Goal: Information Seeking & Learning: Learn about a topic

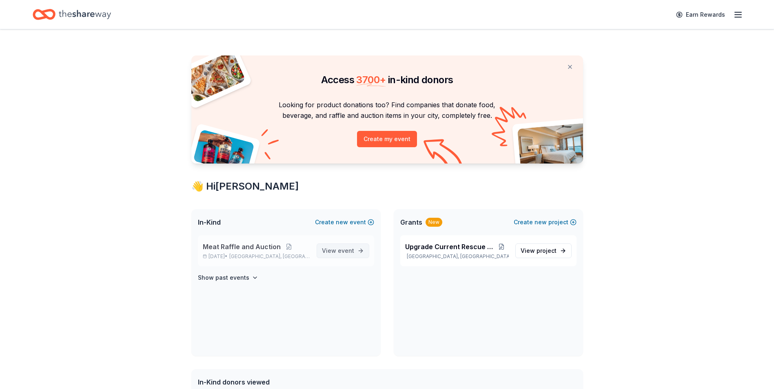
click at [346, 251] on span "event" at bounding box center [346, 250] width 16 height 7
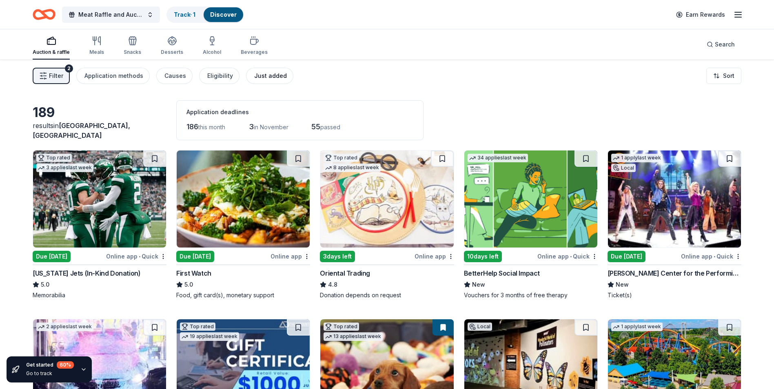
click at [266, 74] on div "Just added" at bounding box center [270, 76] width 33 height 10
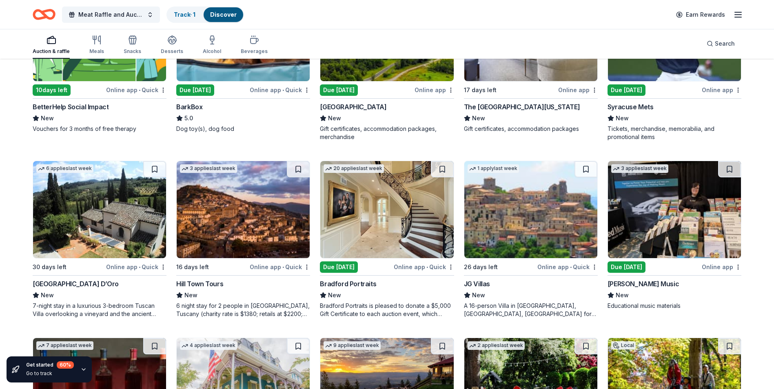
scroll to position [289, 0]
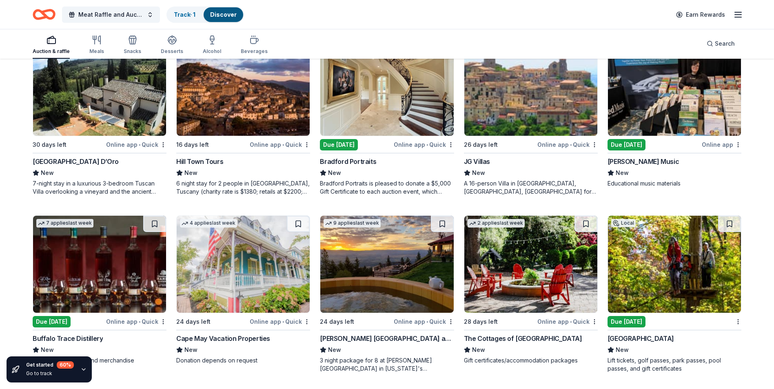
click at [642, 271] on img at bounding box center [674, 264] width 133 height 97
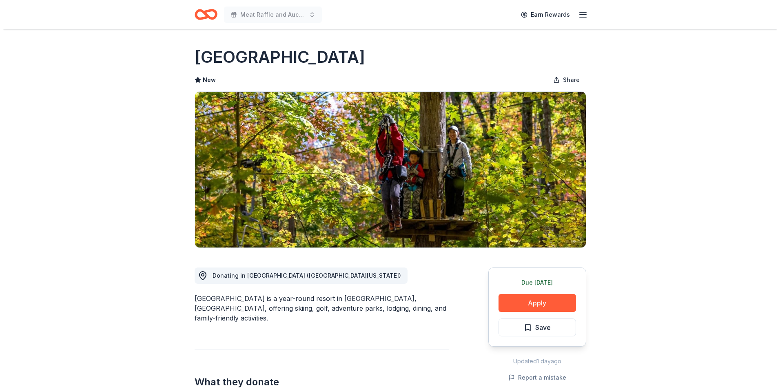
scroll to position [82, 0]
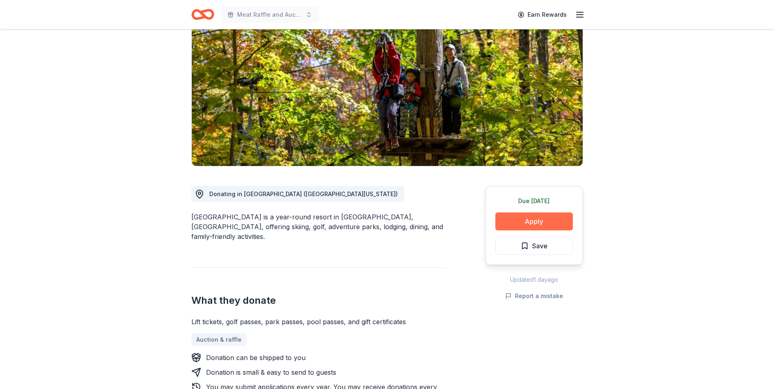
click at [531, 218] on button "Apply" at bounding box center [534, 222] width 78 height 18
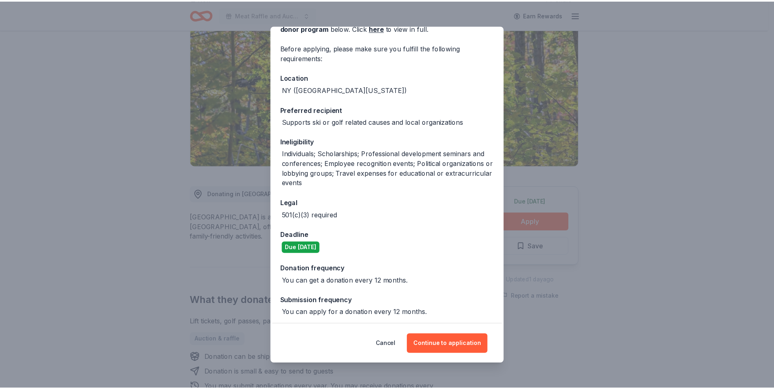
scroll to position [54, 0]
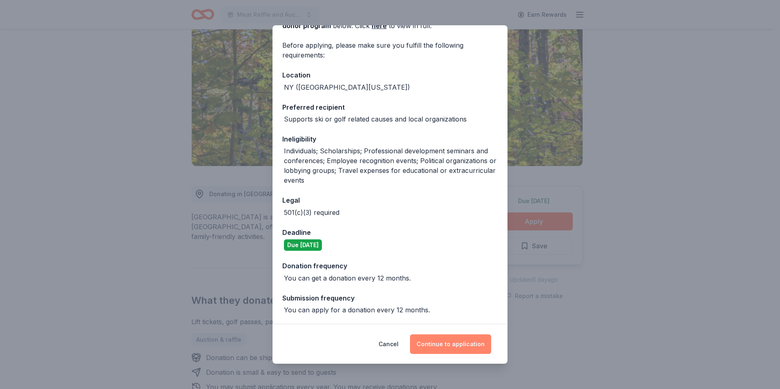
click at [442, 342] on button "Continue to application" at bounding box center [450, 345] width 81 height 20
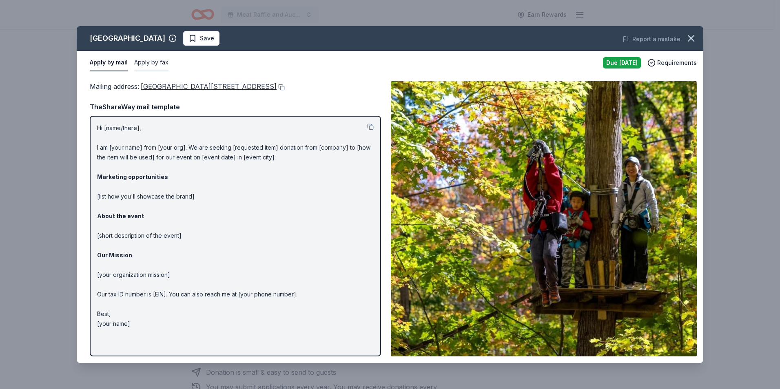
click at [150, 65] on button "Apply by fax" at bounding box center [151, 62] width 34 height 17
click at [692, 40] on icon "button" at bounding box center [691, 38] width 11 height 11
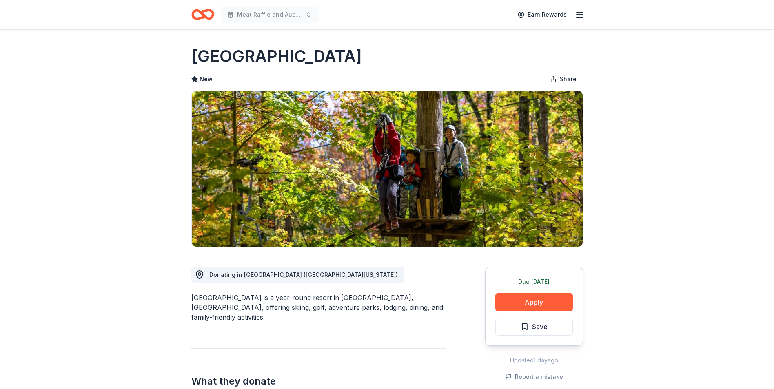
scroll to position [0, 0]
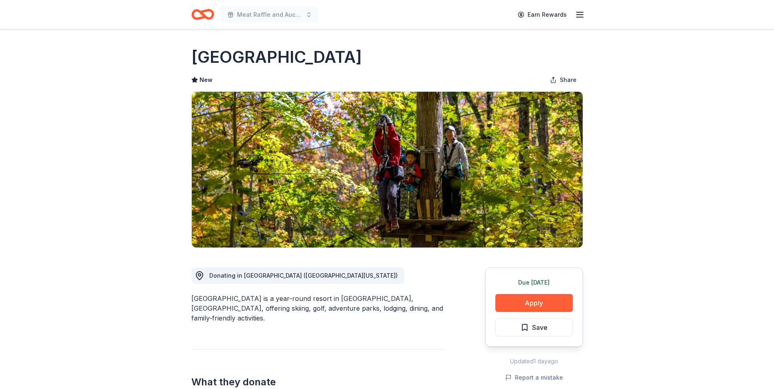
click at [197, 13] on icon "Home" at bounding box center [202, 14] width 23 height 19
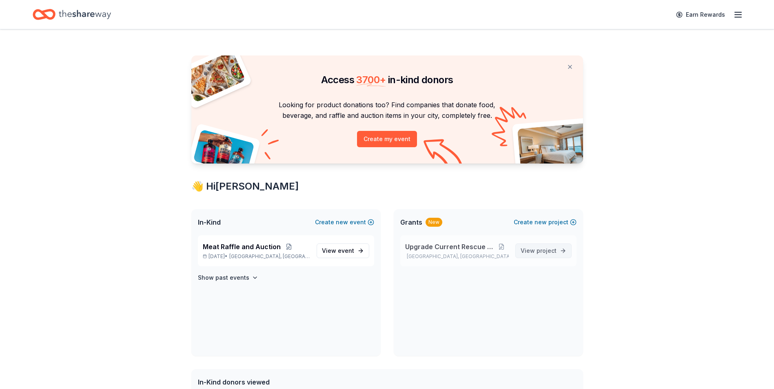
click at [536, 247] on span "View project" at bounding box center [539, 251] width 36 height 10
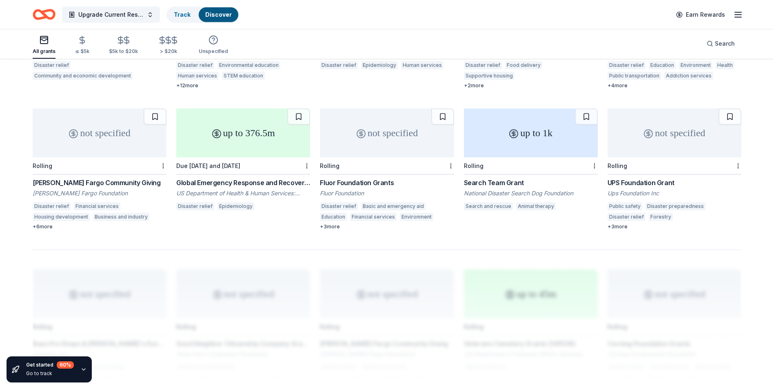
scroll to position [442, 0]
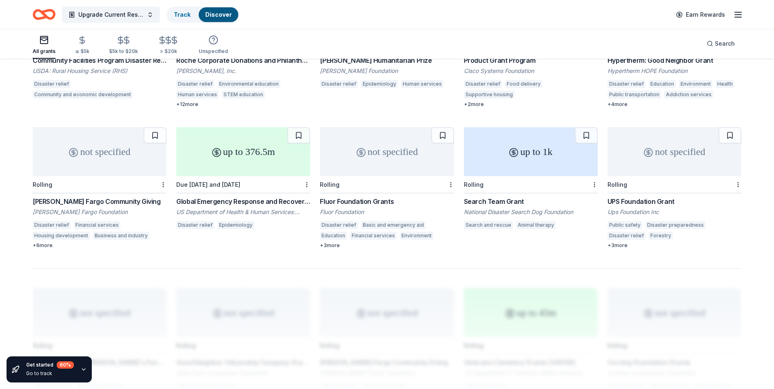
click at [339, 197] on div "Fluor Foundation Grants" at bounding box center [387, 202] width 134 height 10
click at [655, 140] on div "not specified" at bounding box center [675, 151] width 134 height 49
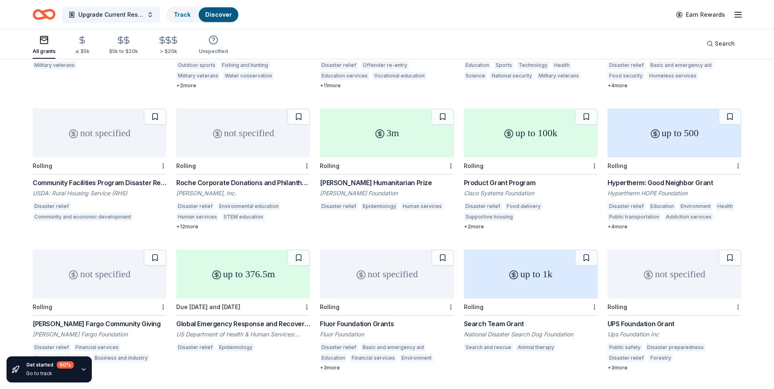
scroll to position [361, 0]
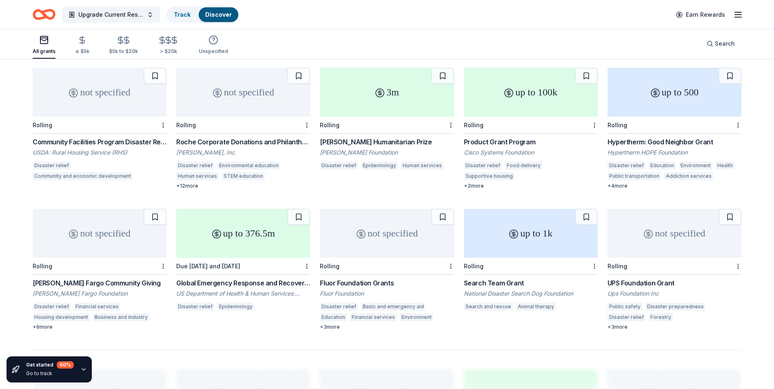
click at [41, 324] on div "+ 6 more" at bounding box center [100, 327] width 134 height 7
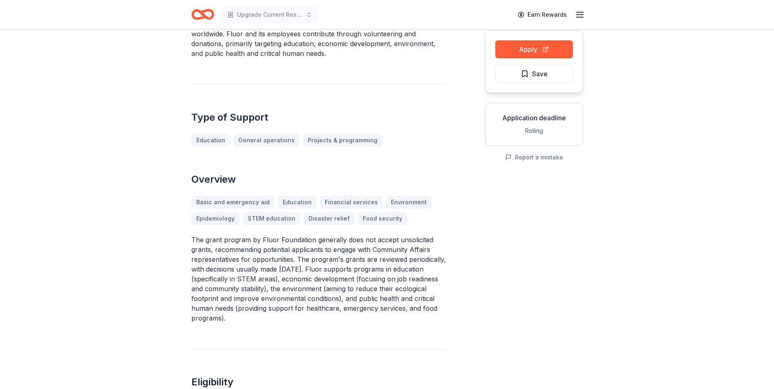
scroll to position [82, 0]
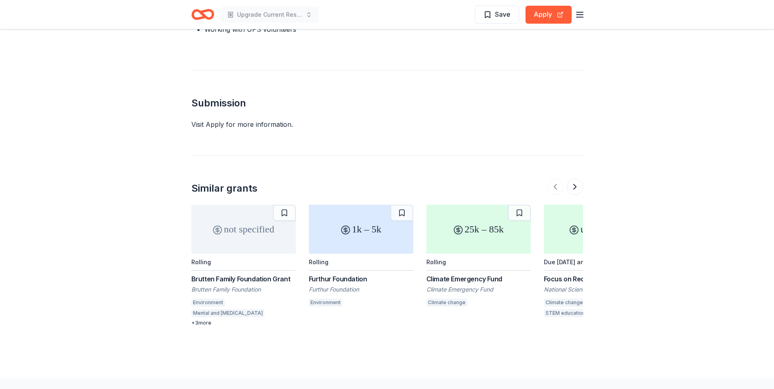
scroll to position [612, 0]
click at [575, 178] on button at bounding box center [575, 186] width 16 height 16
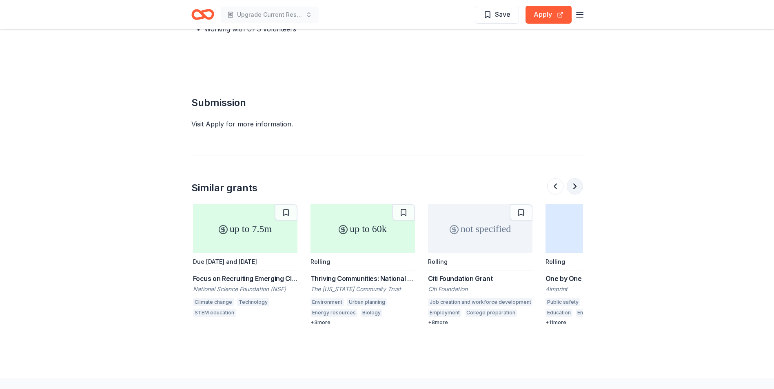
scroll to position [0, 353]
click at [575, 178] on button at bounding box center [575, 186] width 16 height 16
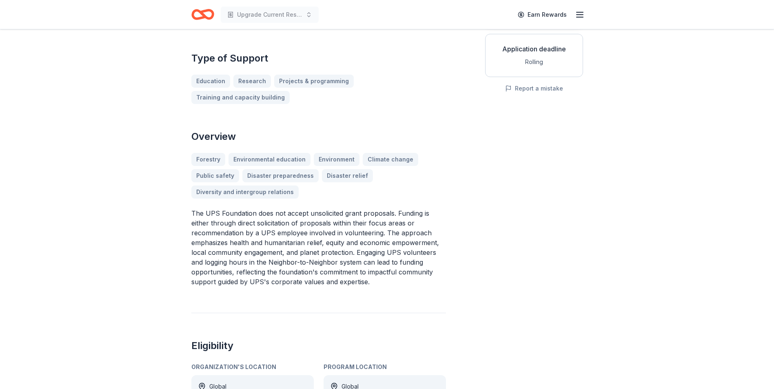
scroll to position [82, 0]
